Goal: Contribute content

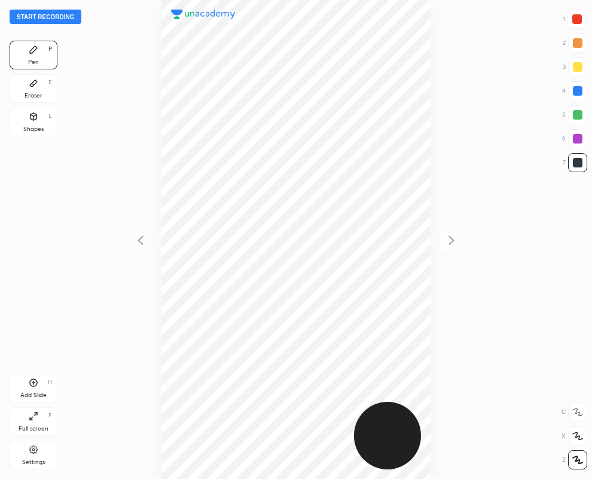
scroll to position [479, 401]
click at [13, 80] on div "Eraser E" at bounding box center [34, 88] width 48 height 29
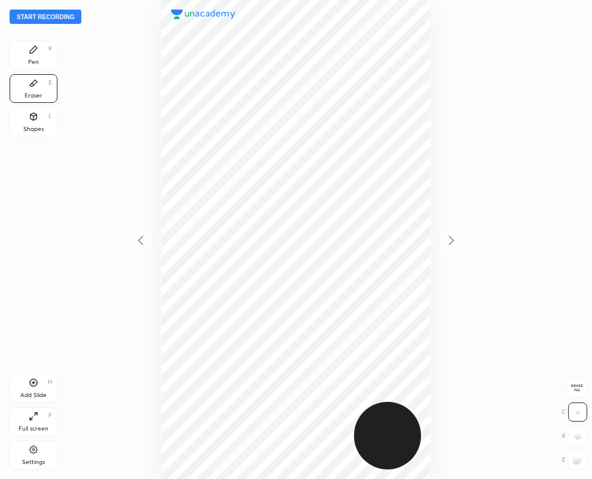
click at [43, 57] on div "Pen P" at bounding box center [34, 55] width 48 height 29
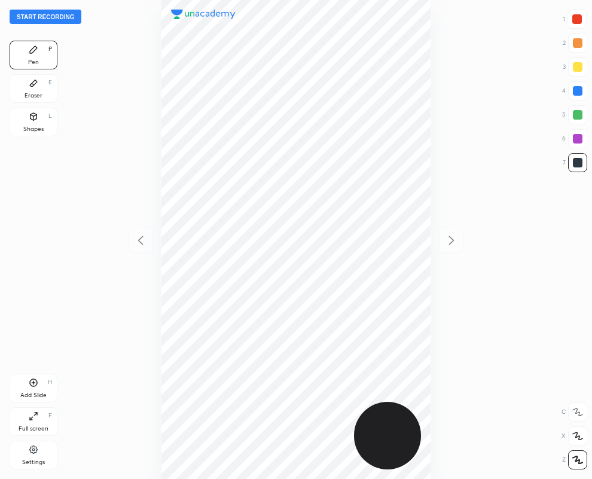
click at [32, 87] on icon at bounding box center [33, 83] width 7 height 7
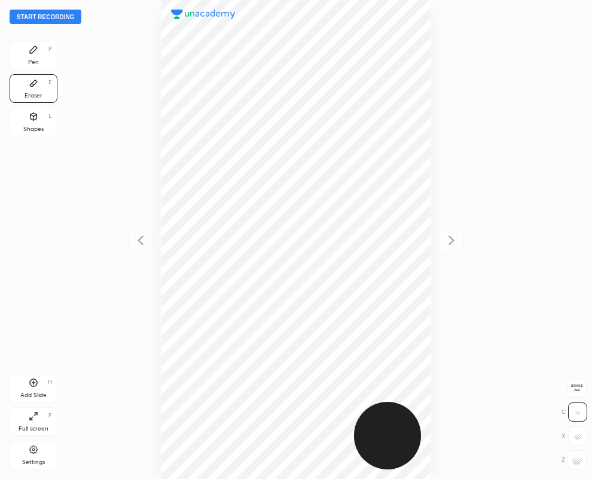
click at [33, 45] on icon at bounding box center [34, 50] width 10 height 10
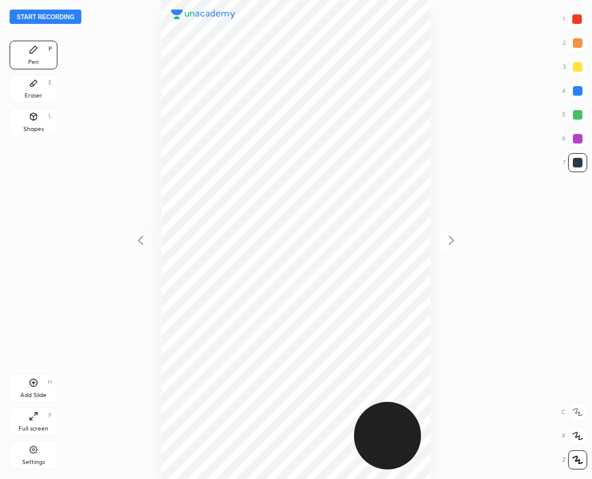
click at [578, 92] on div at bounding box center [578, 91] width 10 height 10
click at [578, 162] on div at bounding box center [578, 163] width 10 height 10
click at [585, 81] on div "4" at bounding box center [575, 90] width 25 height 19
click at [584, 16] on div at bounding box center [577, 19] width 19 height 19
click at [578, 163] on div at bounding box center [578, 163] width 10 height 10
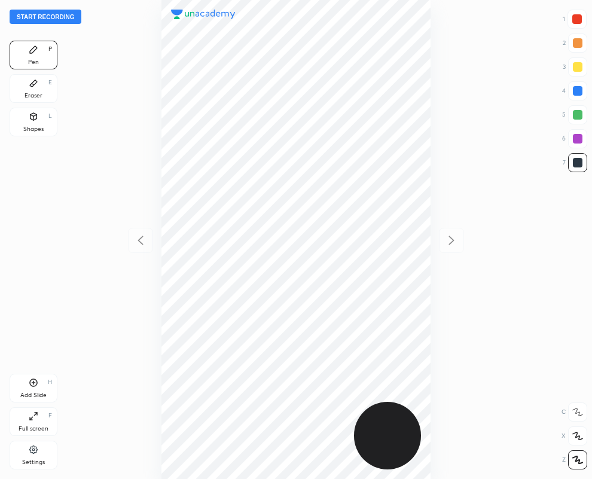
click at [584, 93] on div at bounding box center [578, 90] width 19 height 19
drag, startPoint x: 570, startPoint y: 154, endPoint x: 551, endPoint y: 166, distance: 23.1
click at [570, 156] on div at bounding box center [578, 162] width 19 height 19
drag, startPoint x: 577, startPoint y: 20, endPoint x: 506, endPoint y: 95, distance: 103.3
click at [576, 23] on div at bounding box center [578, 19] width 10 height 10
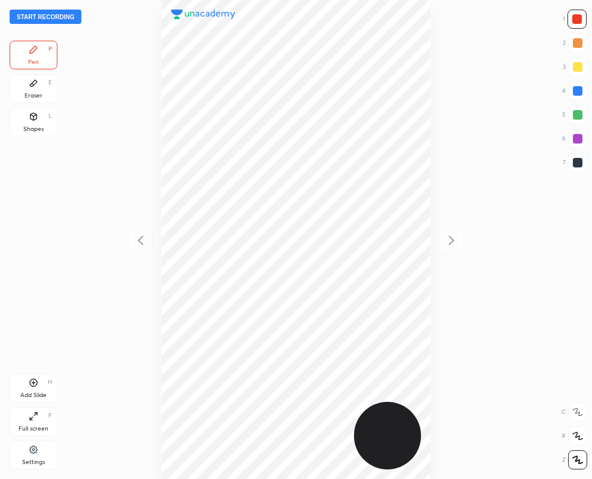
click at [582, 159] on div at bounding box center [578, 162] width 19 height 19
click at [32, 387] on icon at bounding box center [34, 383] width 8 height 8
click at [578, 166] on div at bounding box center [578, 163] width 10 height 10
click at [39, 93] on div "Eraser" at bounding box center [34, 96] width 18 height 6
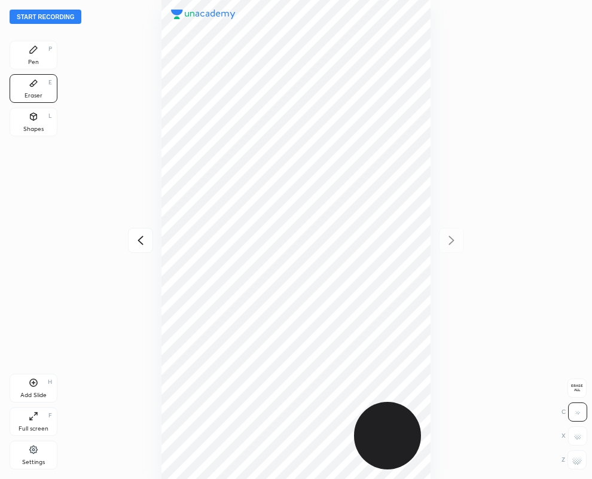
click at [35, 48] on icon at bounding box center [33, 49] width 7 height 7
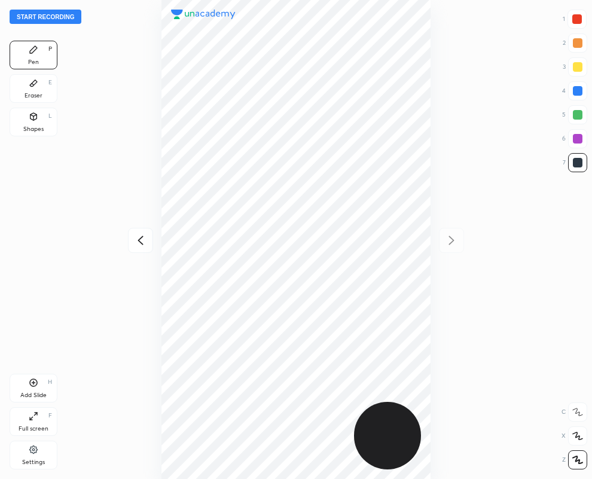
click at [582, 163] on div at bounding box center [578, 162] width 19 height 19
click at [136, 238] on icon at bounding box center [140, 240] width 14 height 14
click at [32, 84] on icon at bounding box center [33, 83] width 7 height 7
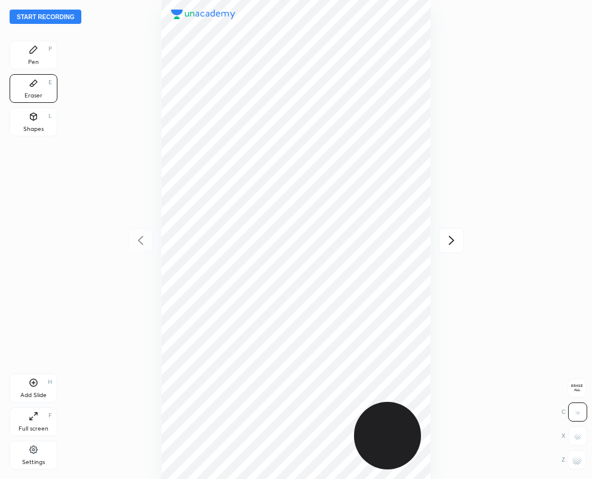
drag, startPoint x: 587, startPoint y: 461, endPoint x: 552, endPoint y: 442, distance: 39.9
click at [585, 455] on div "Erase all C X Z" at bounding box center [575, 422] width 26 height 96
click at [37, 59] on div "Pen" at bounding box center [33, 62] width 11 height 6
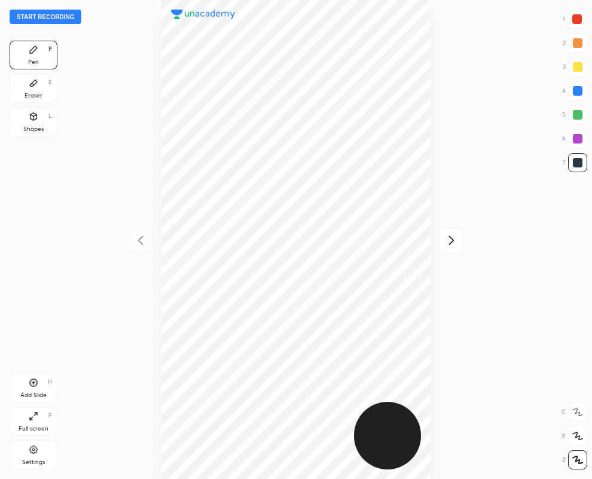
click at [37, 90] on div "Eraser E" at bounding box center [34, 88] width 48 height 29
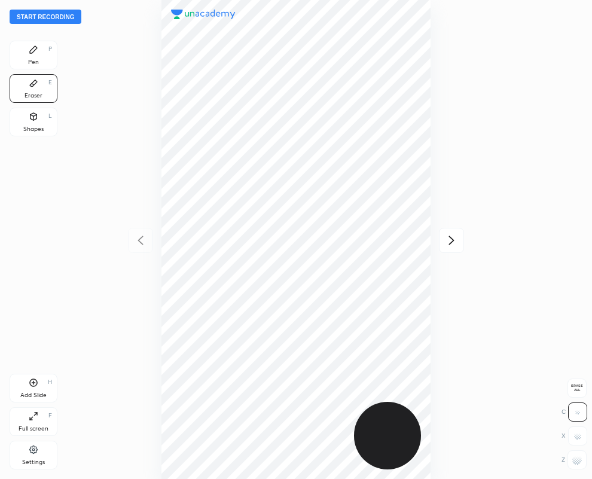
click at [32, 49] on icon at bounding box center [33, 49] width 7 height 7
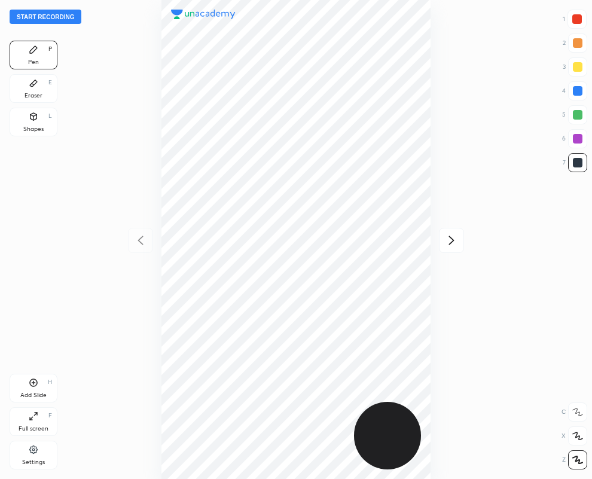
click at [452, 235] on icon at bounding box center [452, 240] width 14 height 14
click at [432, 228] on div at bounding box center [296, 239] width 401 height 479
click at [42, 97] on div "Eraser E" at bounding box center [34, 88] width 48 height 29
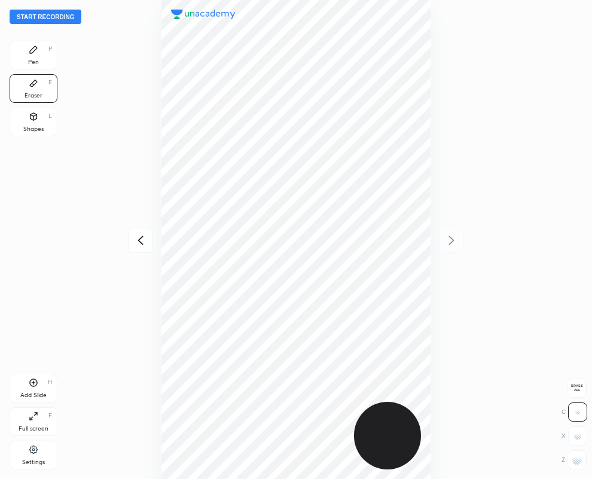
click at [22, 62] on div "Pen P" at bounding box center [34, 55] width 48 height 29
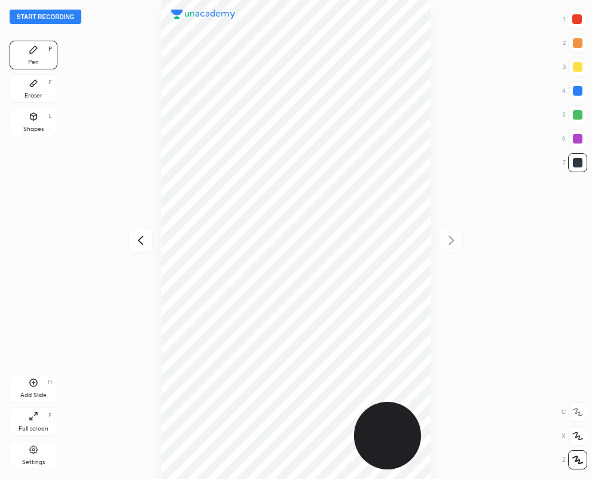
drag, startPoint x: 581, startPoint y: 19, endPoint x: 553, endPoint y: 45, distance: 38.1
click at [579, 19] on div at bounding box center [578, 19] width 10 height 10
drag, startPoint x: 41, startPoint y: 86, endPoint x: 142, endPoint y: 384, distance: 314.9
click at [41, 87] on div "Eraser E" at bounding box center [34, 88] width 48 height 29
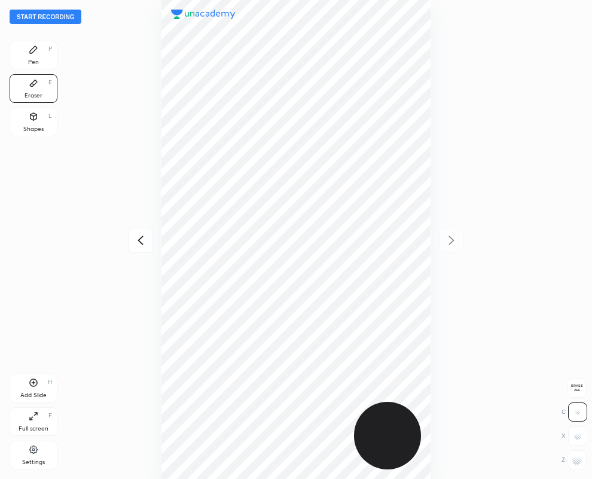
click at [19, 54] on div "Pen P" at bounding box center [34, 55] width 48 height 29
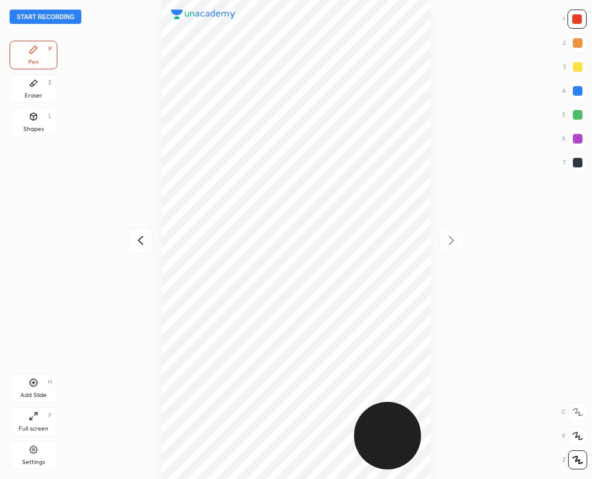
click at [572, 86] on div at bounding box center [578, 90] width 19 height 19
click at [34, 395] on div "Add Slide" at bounding box center [33, 396] width 26 height 6
click at [575, 22] on div at bounding box center [578, 19] width 10 height 10
click at [32, 90] on div "Eraser E" at bounding box center [34, 88] width 48 height 29
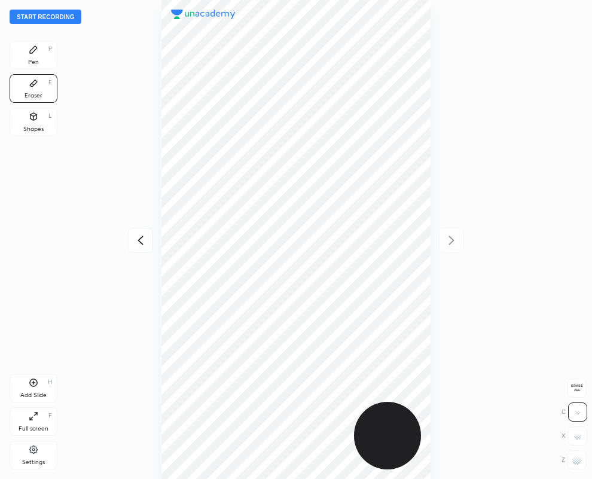
drag, startPoint x: 581, startPoint y: 464, endPoint x: 529, endPoint y: 342, distance: 132.5
click at [581, 464] on g at bounding box center [578, 460] width 10 height 10
click at [42, 53] on div "Pen P" at bounding box center [34, 55] width 48 height 29
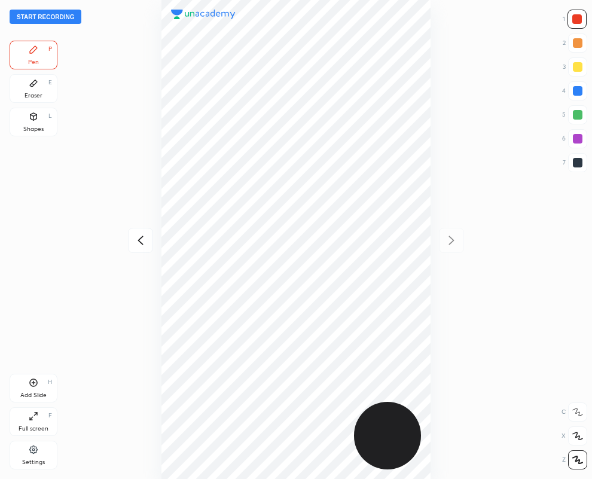
drag, startPoint x: 578, startPoint y: 92, endPoint x: 557, endPoint y: 83, distance: 22.2
click at [564, 85] on div "4" at bounding box center [575, 90] width 25 height 19
drag, startPoint x: 572, startPoint y: 90, endPoint x: 505, endPoint y: 77, distance: 68.9
click at [572, 90] on div at bounding box center [578, 90] width 19 height 19
drag, startPoint x: 579, startPoint y: 22, endPoint x: 565, endPoint y: 27, distance: 15.1
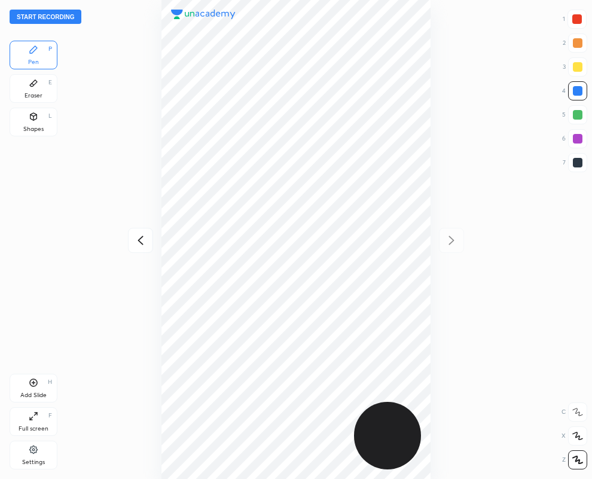
click at [579, 22] on div at bounding box center [578, 19] width 10 height 10
click at [576, 89] on div at bounding box center [578, 91] width 10 height 10
click at [141, 245] on icon at bounding box center [140, 240] width 14 height 14
drag, startPoint x: 449, startPoint y: 241, endPoint x: 439, endPoint y: 242, distance: 10.2
click at [449, 241] on icon at bounding box center [452, 240] width 14 height 14
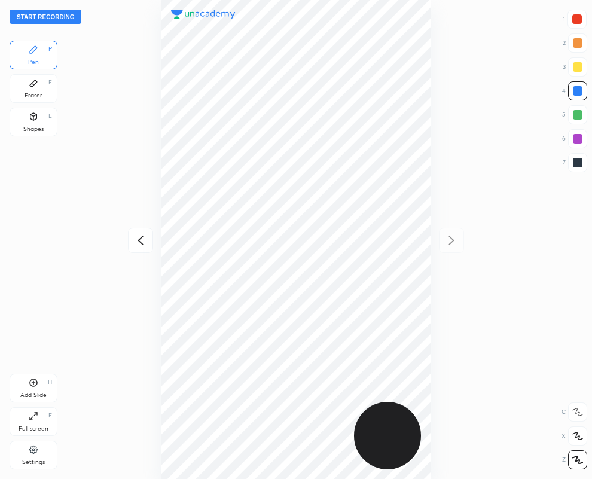
click at [139, 241] on icon at bounding box center [140, 240] width 14 height 14
drag, startPoint x: 452, startPoint y: 242, endPoint x: 443, endPoint y: 238, distance: 9.4
click at [449, 238] on icon at bounding box center [452, 240] width 14 height 14
click at [581, 166] on div at bounding box center [578, 163] width 10 height 10
click at [133, 239] on icon at bounding box center [140, 240] width 14 height 14
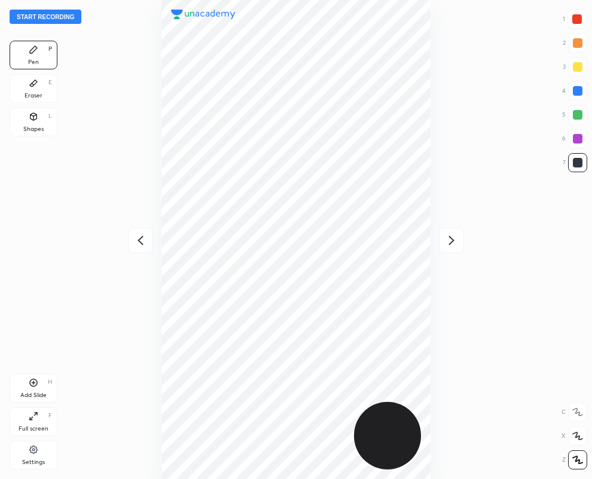
click at [445, 240] on icon at bounding box center [452, 240] width 14 height 14
click at [579, 20] on div at bounding box center [578, 19] width 10 height 10
click at [30, 82] on icon at bounding box center [34, 83] width 10 height 10
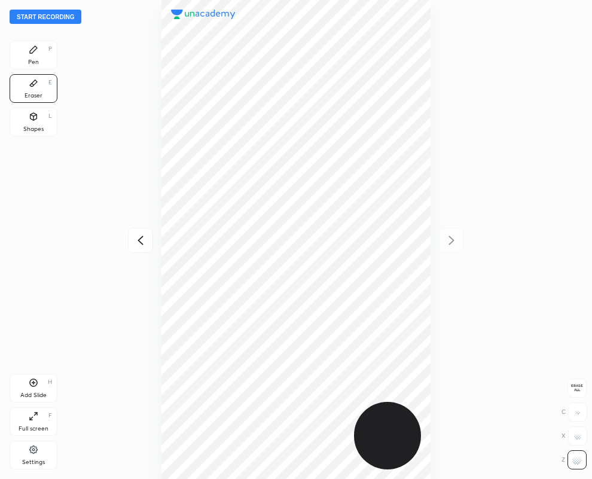
click at [37, 56] on div "Pen P" at bounding box center [34, 55] width 48 height 29
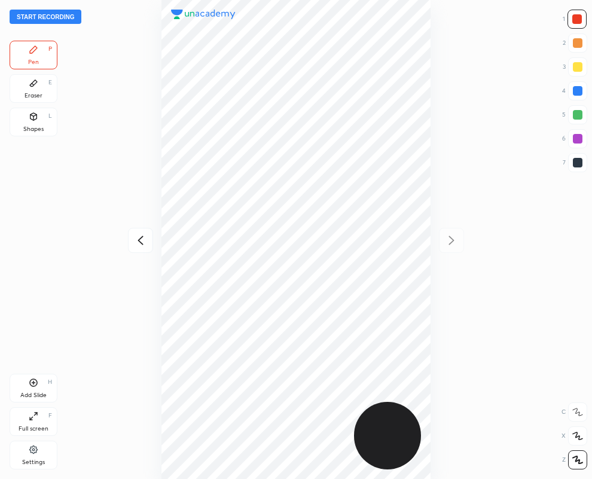
click at [578, 157] on div at bounding box center [578, 162] width 19 height 19
drag, startPoint x: 584, startPoint y: 90, endPoint x: 469, endPoint y: 145, distance: 127.1
click at [582, 90] on div at bounding box center [578, 91] width 10 height 10
click at [579, 20] on div at bounding box center [578, 19] width 10 height 10
click at [38, 87] on div "Eraser E" at bounding box center [34, 88] width 48 height 29
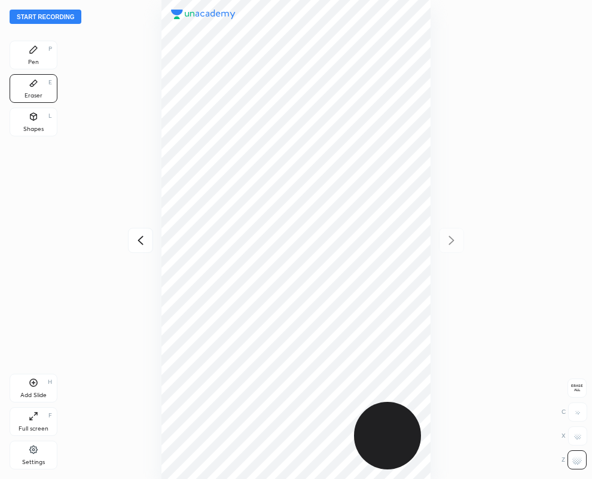
click at [42, 51] on div "Pen P" at bounding box center [34, 55] width 48 height 29
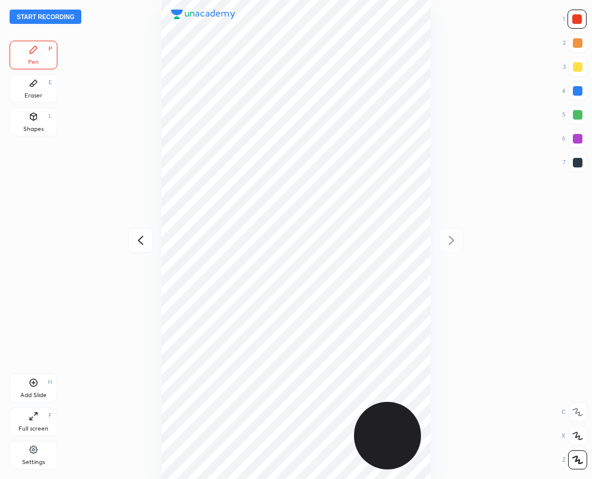
click at [581, 165] on div at bounding box center [578, 163] width 10 height 10
click at [141, 243] on icon at bounding box center [140, 240] width 5 height 9
drag, startPoint x: 30, startPoint y: 84, endPoint x: 37, endPoint y: 89, distance: 7.8
click at [31, 84] on icon at bounding box center [33, 83] width 7 height 7
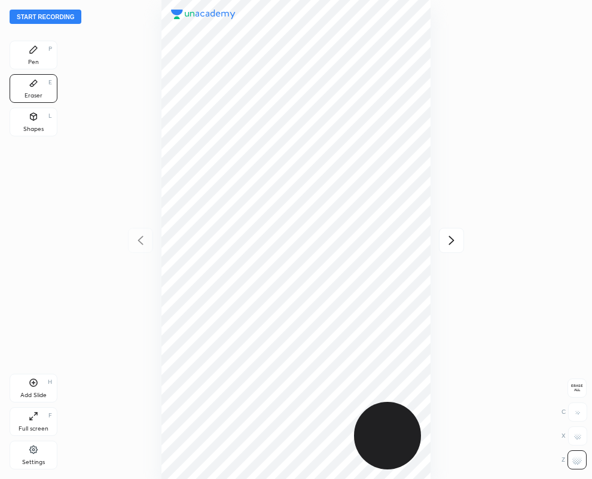
click at [41, 55] on div "Pen P" at bounding box center [34, 55] width 48 height 29
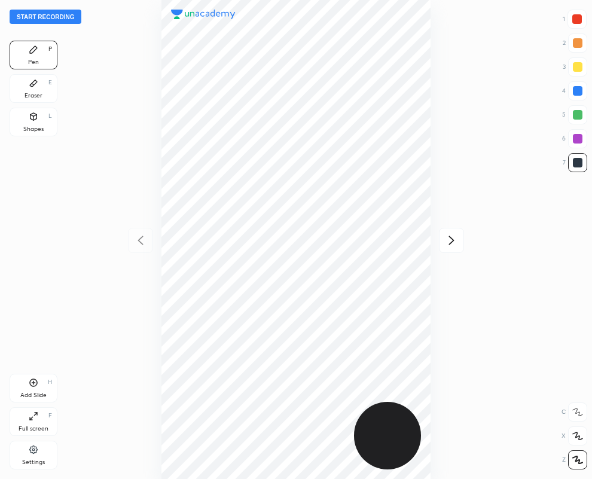
drag, startPoint x: 581, startPoint y: 19, endPoint x: 563, endPoint y: 25, distance: 18.7
click at [579, 21] on div at bounding box center [578, 19] width 10 height 10
drag, startPoint x: 39, startPoint y: 85, endPoint x: 137, endPoint y: 133, distance: 109.5
click at [40, 87] on div "Eraser E" at bounding box center [34, 88] width 48 height 29
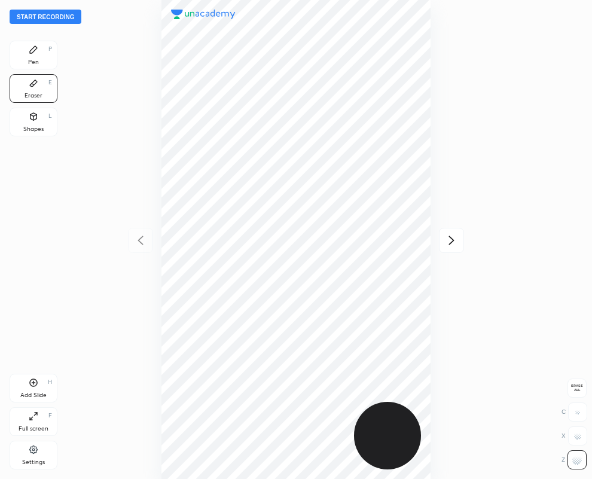
click at [40, 53] on div "Pen P" at bounding box center [34, 55] width 48 height 29
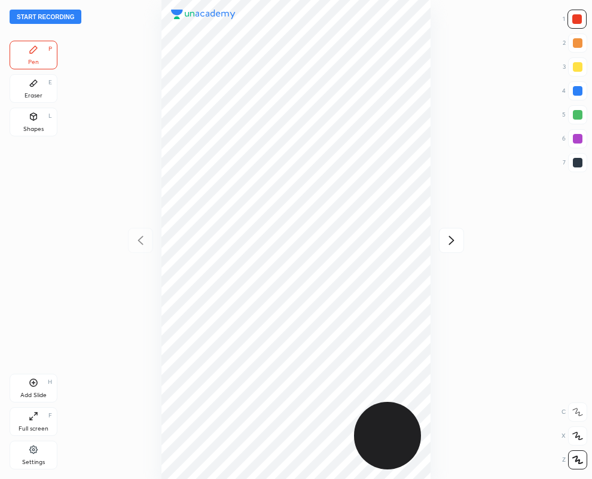
click at [575, 136] on div at bounding box center [578, 139] width 10 height 10
click at [139, 239] on div at bounding box center [296, 239] width 401 height 479
click at [42, 16] on button "Start recording" at bounding box center [46, 17] width 72 height 14
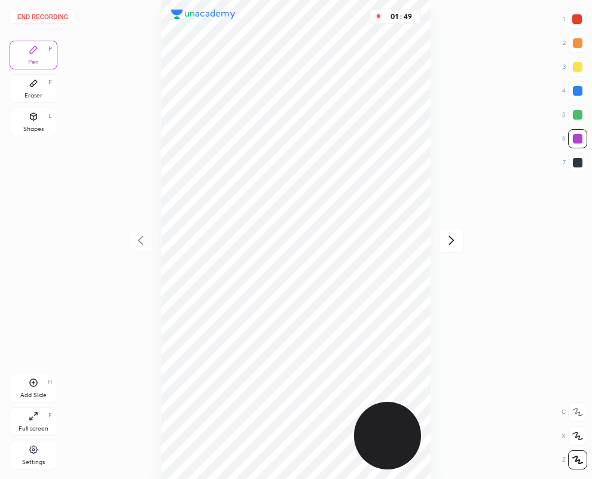
click at [582, 166] on div at bounding box center [578, 163] width 10 height 10
click at [38, 87] on icon at bounding box center [34, 83] width 10 height 10
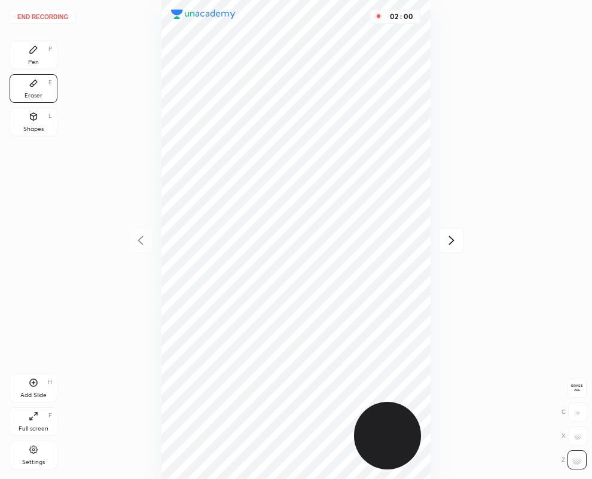
click at [48, 64] on div "Pen P" at bounding box center [34, 55] width 48 height 29
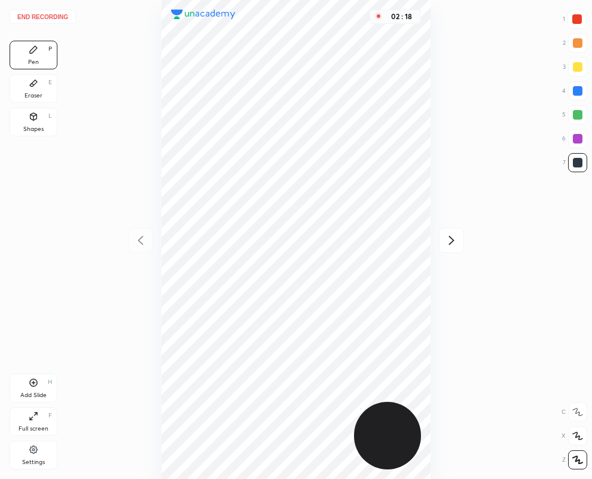
click at [38, 89] on div "Eraser E" at bounding box center [34, 88] width 48 height 29
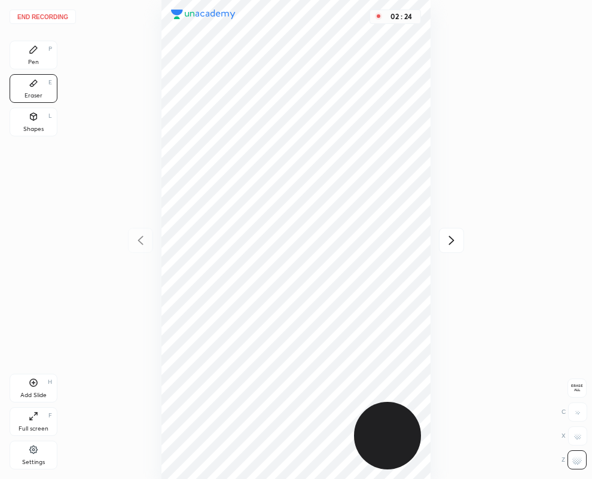
click at [34, 54] on div "Pen P" at bounding box center [34, 55] width 48 height 29
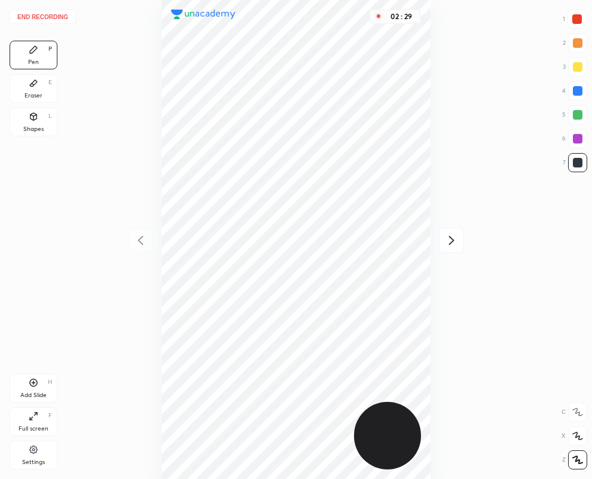
click at [581, 90] on div at bounding box center [578, 91] width 10 height 10
click at [24, 87] on div "Eraser E" at bounding box center [34, 88] width 48 height 29
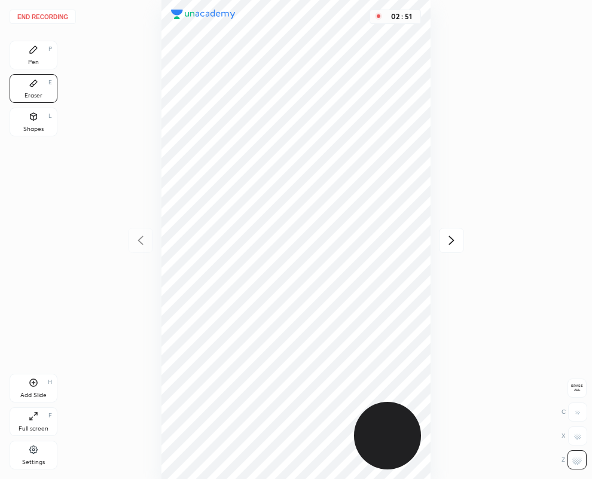
click at [29, 59] on div "Pen" at bounding box center [33, 62] width 11 height 6
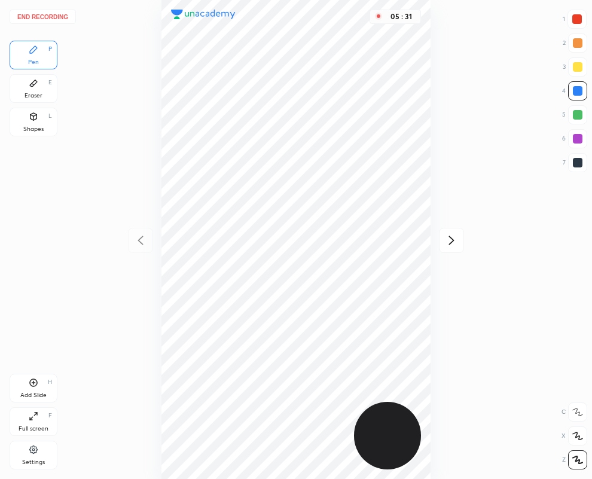
click at [452, 238] on icon at bounding box center [451, 240] width 5 height 9
click at [63, 16] on button "End recording" at bounding box center [43, 17] width 66 height 14
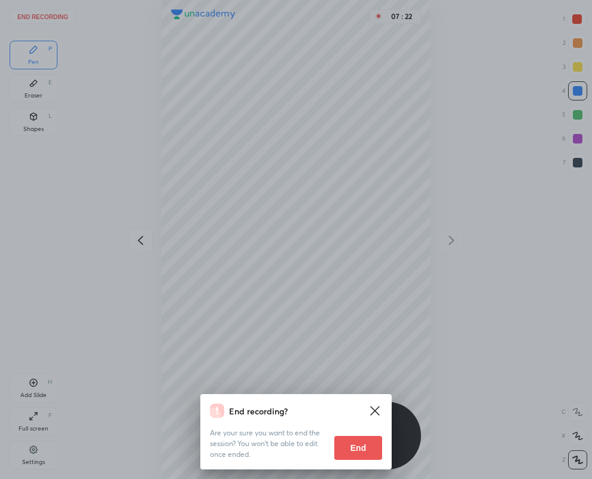
click at [363, 448] on button "End" at bounding box center [359, 448] width 48 height 24
